Goal: Task Accomplishment & Management: Manage account settings

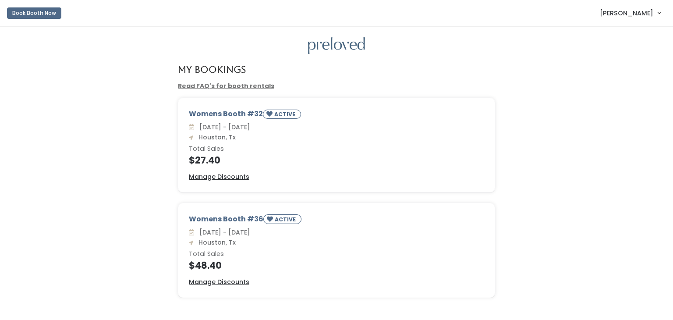
click at [75, 156] on div "Womens Booth #32 ACTIVE Sat. Sep 27 - Fri. Oct 3 Houston, Tx Total Sales $27.40…" at bounding box center [337, 150] width 656 height 105
click at [221, 176] on u "Manage Discounts" at bounding box center [219, 176] width 60 height 9
click at [54, 161] on div "Womens Booth #32 ACTIVE Sat. Sep 27 - Fri. Oct 3 Houston, Tx Total Sales $27.40…" at bounding box center [337, 150] width 656 height 105
click at [101, 140] on div "Womens Booth #32 ACTIVE Sat. Sep 27 - Fri. Oct 3 Houston, Tx Total Sales $27.40…" at bounding box center [337, 150] width 656 height 105
